Goal: Task Accomplishment & Management: Complete application form

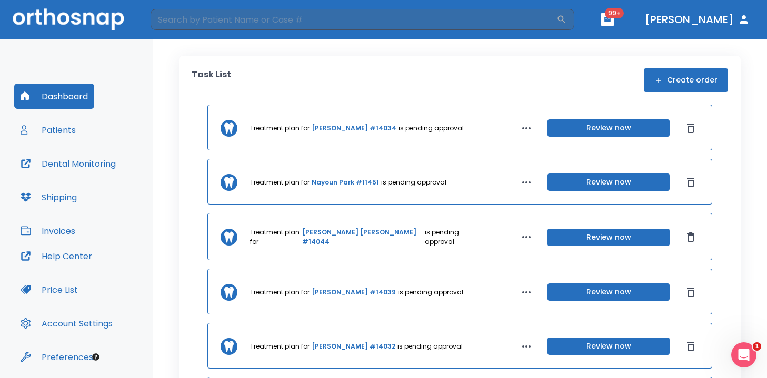
scroll to position [35, 0]
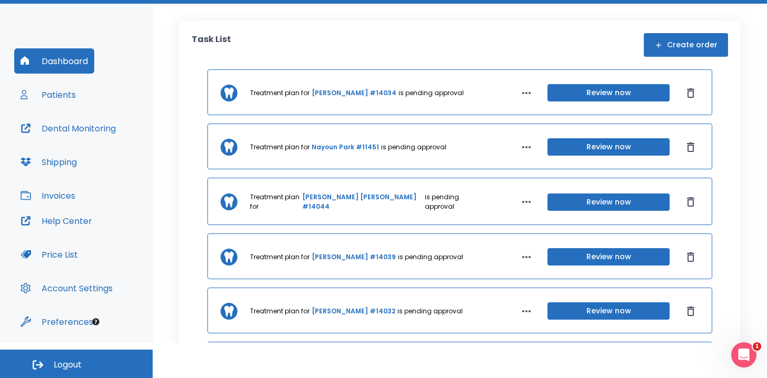
click at [85, 358] on button "Logout" at bounding box center [76, 364] width 153 height 28
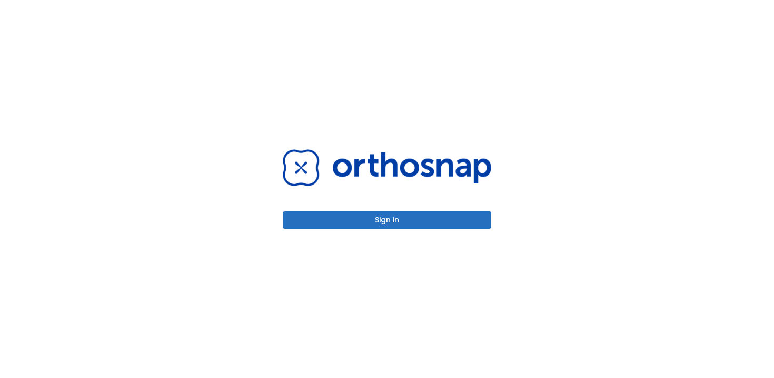
click at [395, 218] on button "Sign in" at bounding box center [387, 220] width 208 height 17
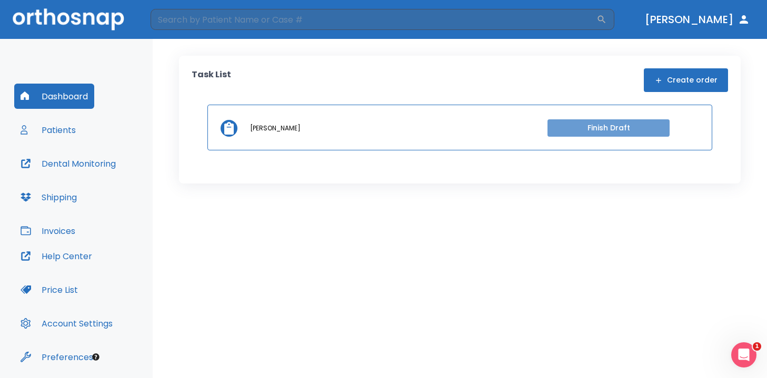
click at [606, 130] on button "Finish Draft" at bounding box center [608, 127] width 122 height 17
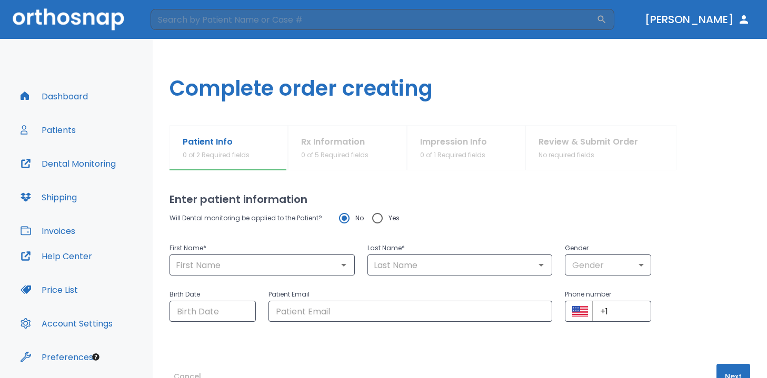
scroll to position [32, 0]
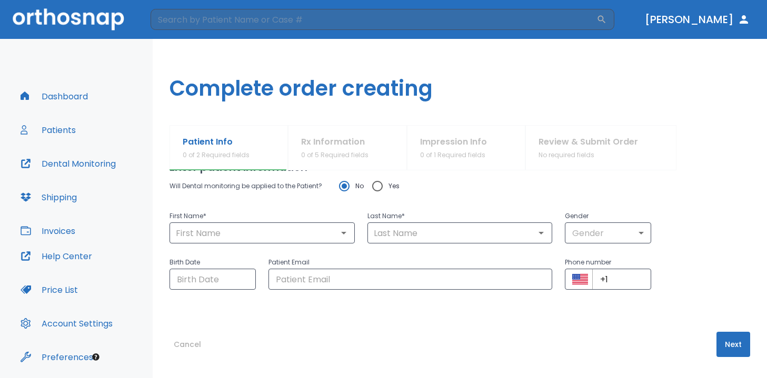
type input "[PERSON_NAME]"
type input "0"
type input "[DATE]"
type input "[EMAIL_ADDRESS][DOMAIN_NAME]"
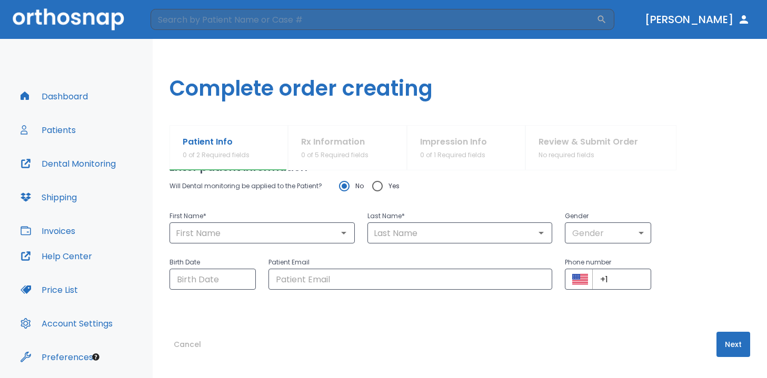
type input "+1 (000) 000-00"
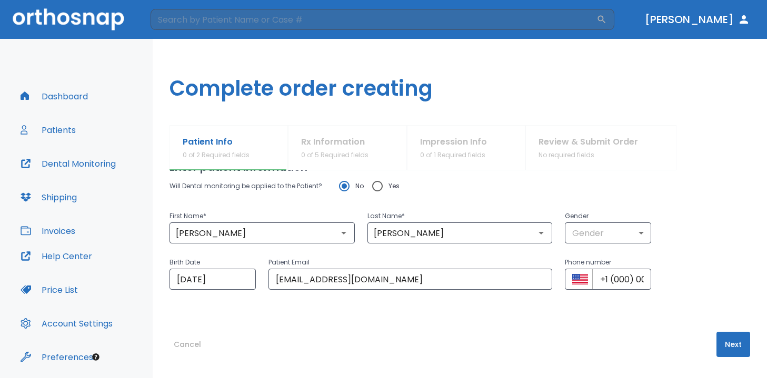
radio input "false"
radio input "true"
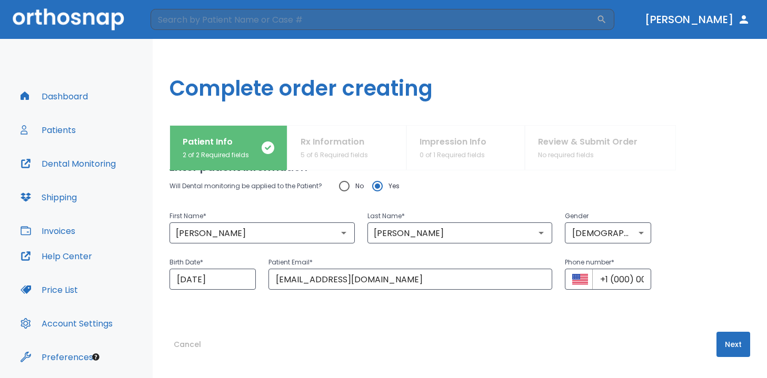
click at [185, 342] on button "Cancel" at bounding box center [187, 344] width 36 height 25
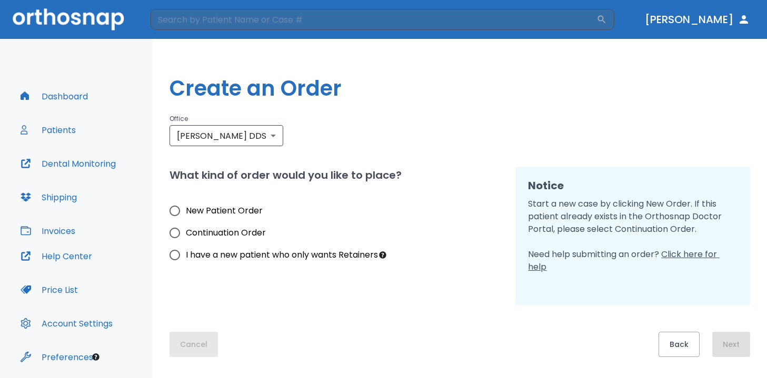
click at [185, 340] on button "Cancel" at bounding box center [193, 344] width 48 height 25
click at [74, 122] on button "Patients" at bounding box center [48, 129] width 68 height 25
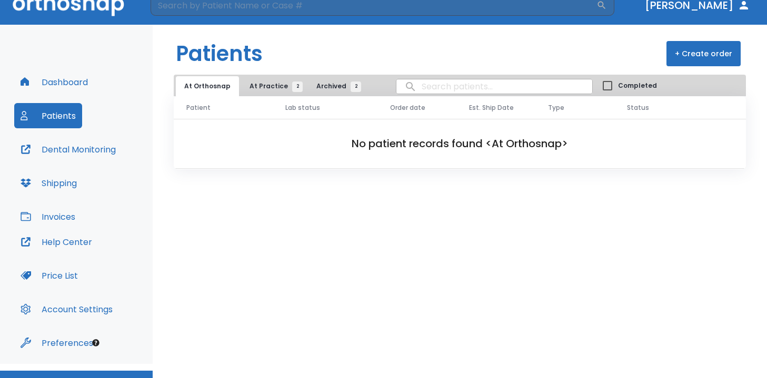
scroll to position [19, 0]
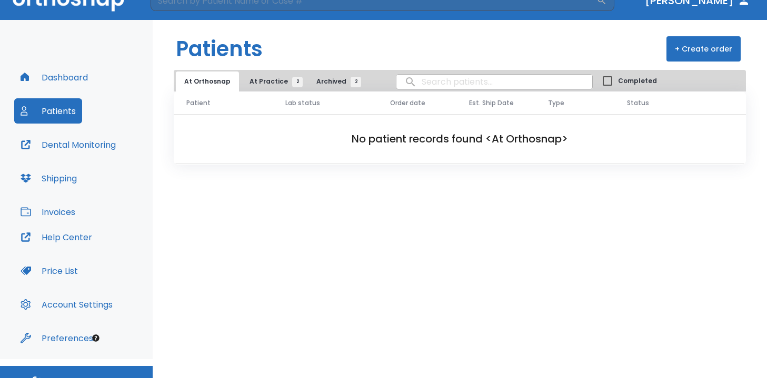
click at [268, 73] on button "At Practice 2" at bounding box center [273, 82] width 65 height 20
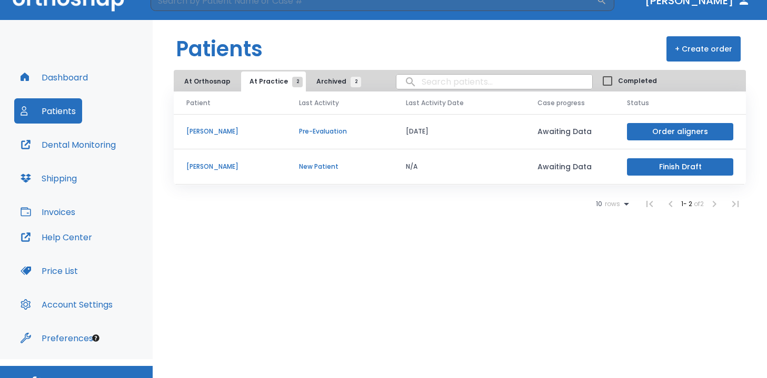
click at [219, 126] on td "Paulina Sanchez" at bounding box center [230, 131] width 113 height 35
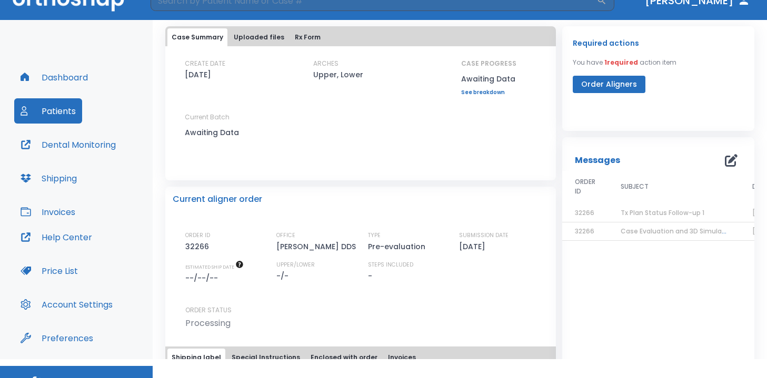
scroll to position [59, 0]
